Goal: Check status

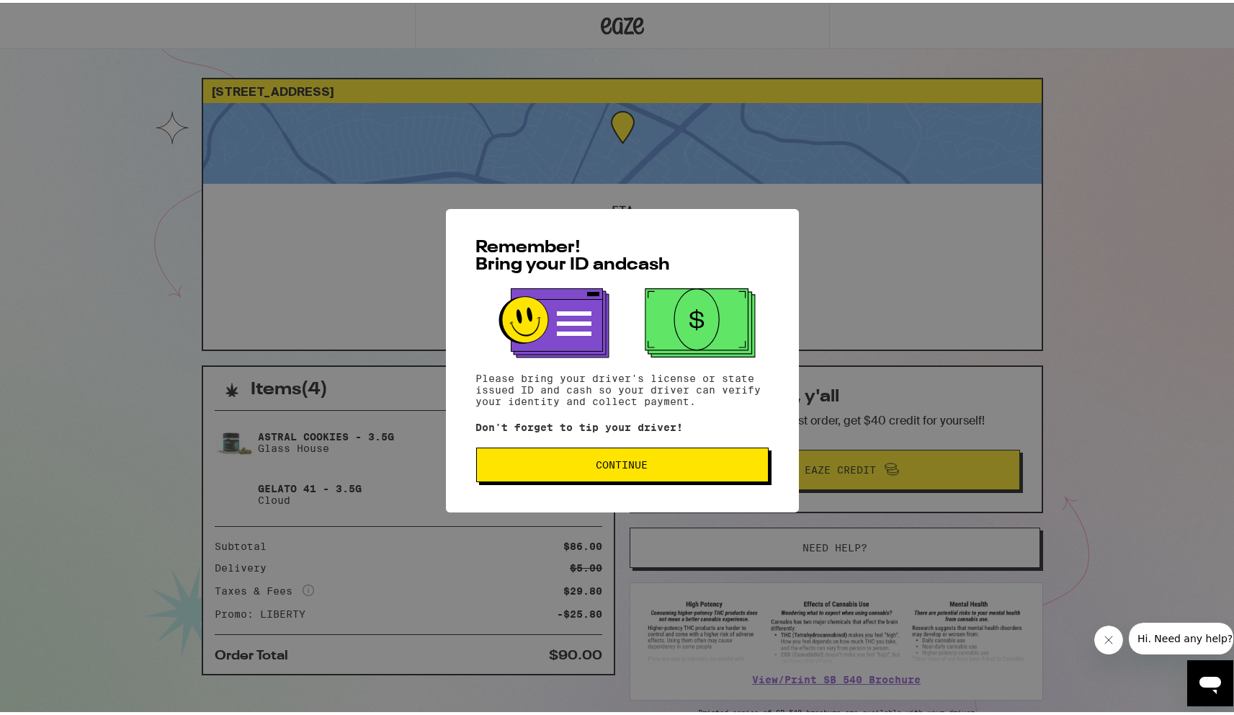
click at [1150, 200] on div "Remember! Bring your ID and cash Please bring your driver's license or state is…" at bounding box center [622, 357] width 1245 height 715
click at [934, 189] on div "Remember! Bring your ID and cash Please bring your driver's license or state is…" at bounding box center [622, 357] width 1245 height 715
